Goal: Ask a question

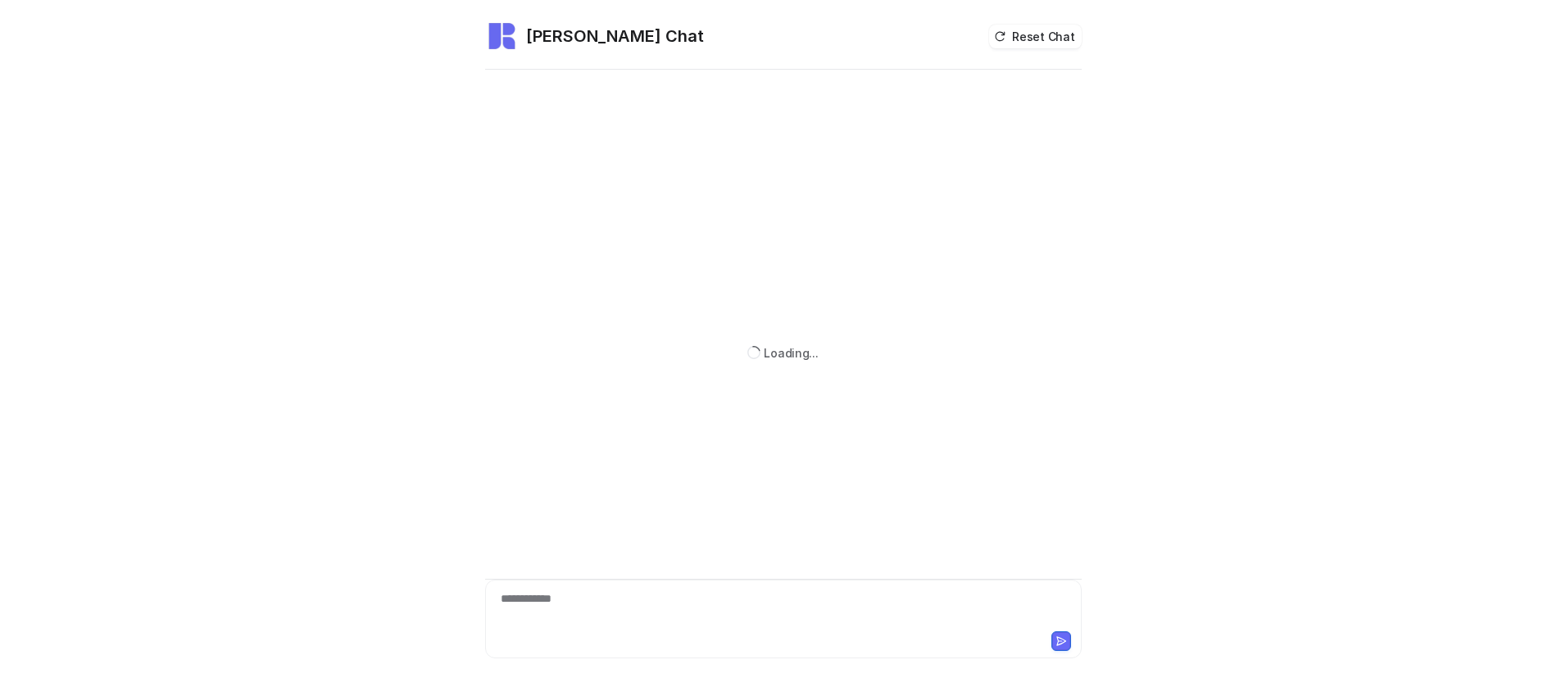
click at [717, 602] on div "**********" at bounding box center [783, 609] width 588 height 38
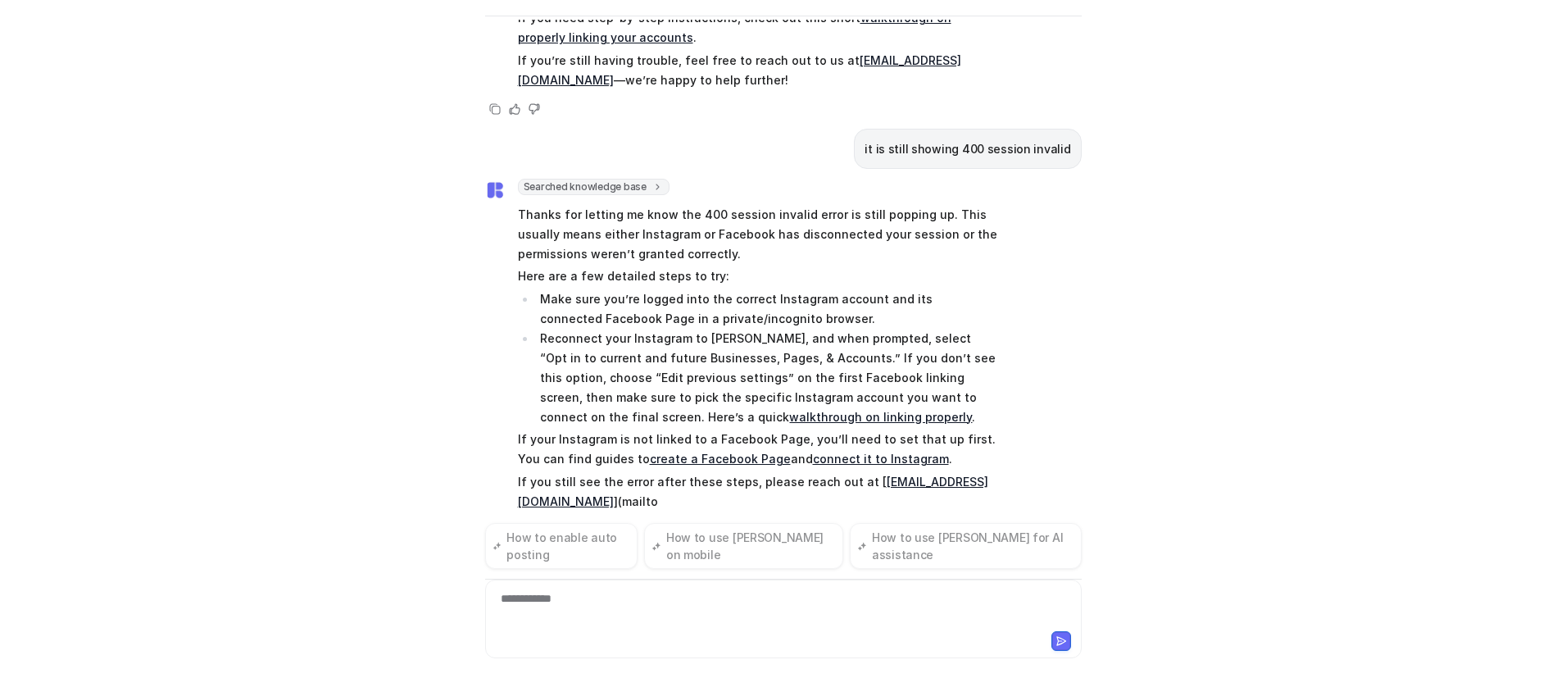
scroll to position [367, 0]
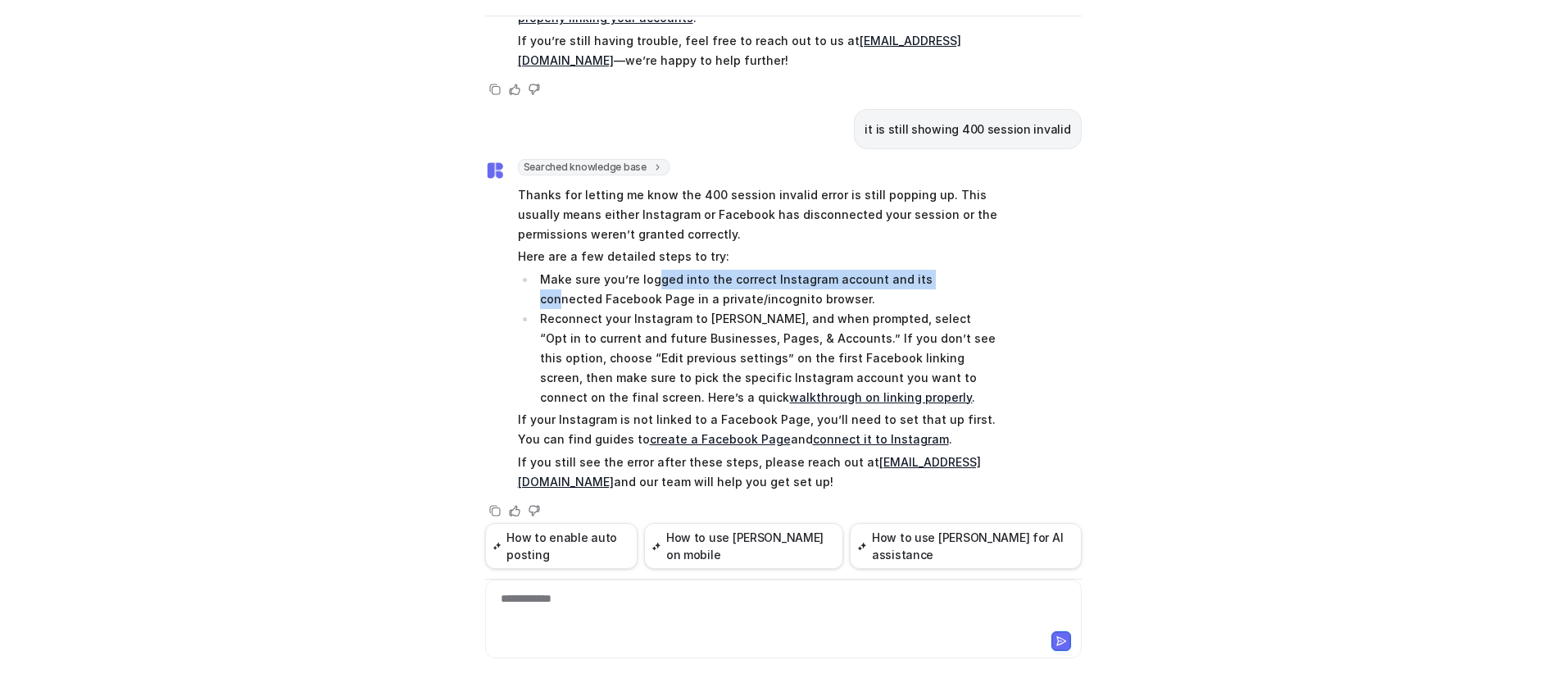
drag, startPoint x: 649, startPoint y: 275, endPoint x: 923, endPoint y: 276, distance: 273.7
click at [923, 276] on li "Make sure you’re logged into the correct Instagram account and its connected Fa…" at bounding box center [766, 289] width 461 height 39
click at [835, 327] on li "Reconnect your Instagram to [PERSON_NAME], and when prompted, select “Opt in to…" at bounding box center [766, 358] width 461 height 98
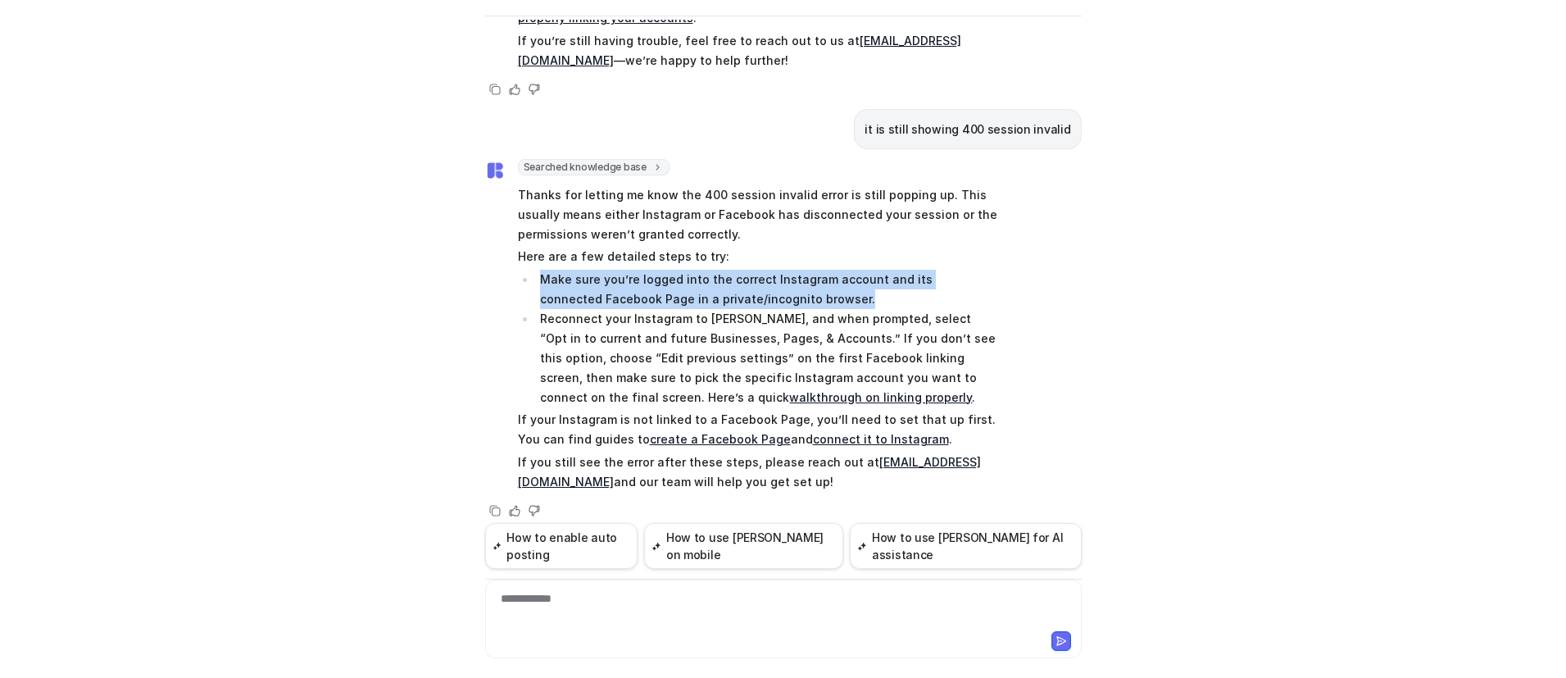
drag, startPoint x: 839, startPoint y: 302, endPoint x: 517, endPoint y: 287, distance: 322.4
click at [536, 287] on li "Make sure you’re logged into the correct Instagram account and its connected Fa…" at bounding box center [766, 289] width 461 height 39
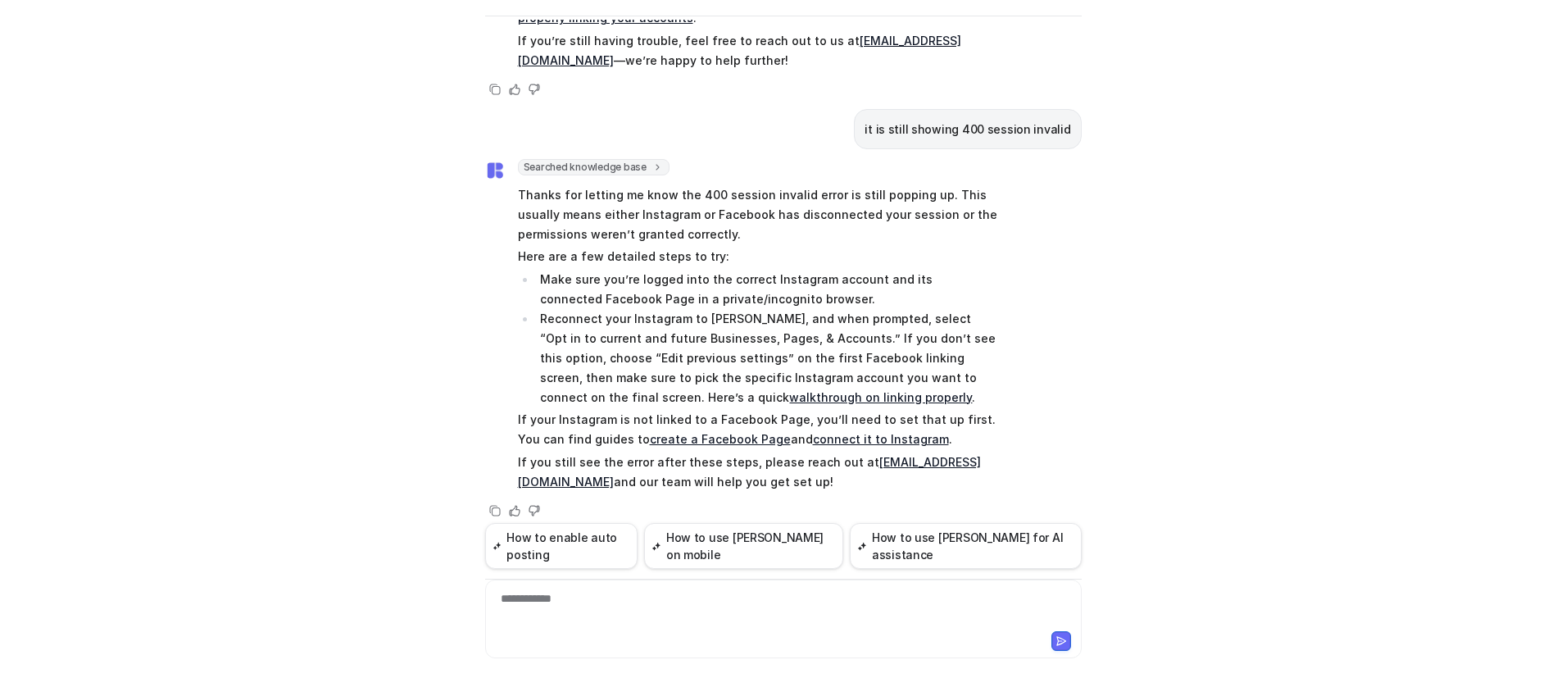
click at [863, 335] on li "Reconnect your Instagram to [PERSON_NAME], and when prompted, select “Opt in to…" at bounding box center [766, 358] width 461 height 98
